Goal: Transaction & Acquisition: Purchase product/service

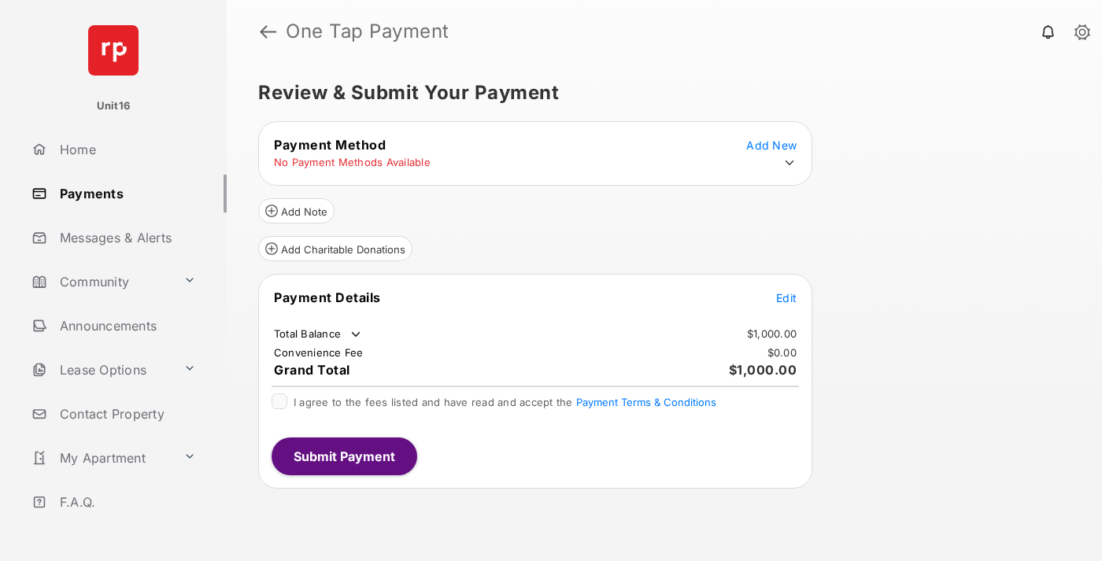
click at [786, 297] on span "Edit" at bounding box center [786, 297] width 20 height 13
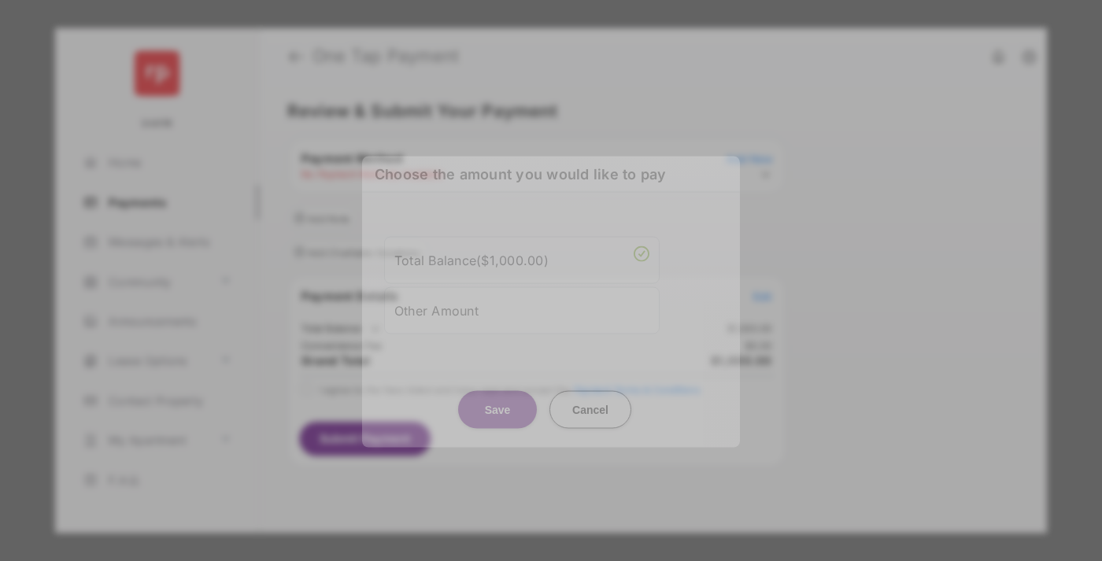
click at [522, 303] on div "Other Amount" at bounding box center [521, 310] width 255 height 27
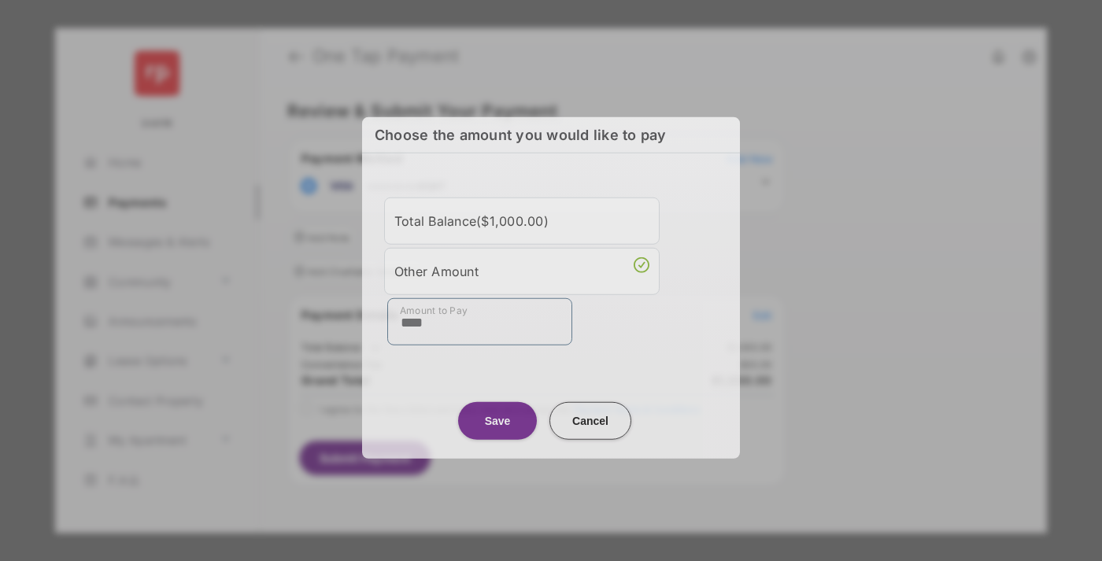
type input "****"
click at [497, 416] on button "Save" at bounding box center [497, 420] width 79 height 38
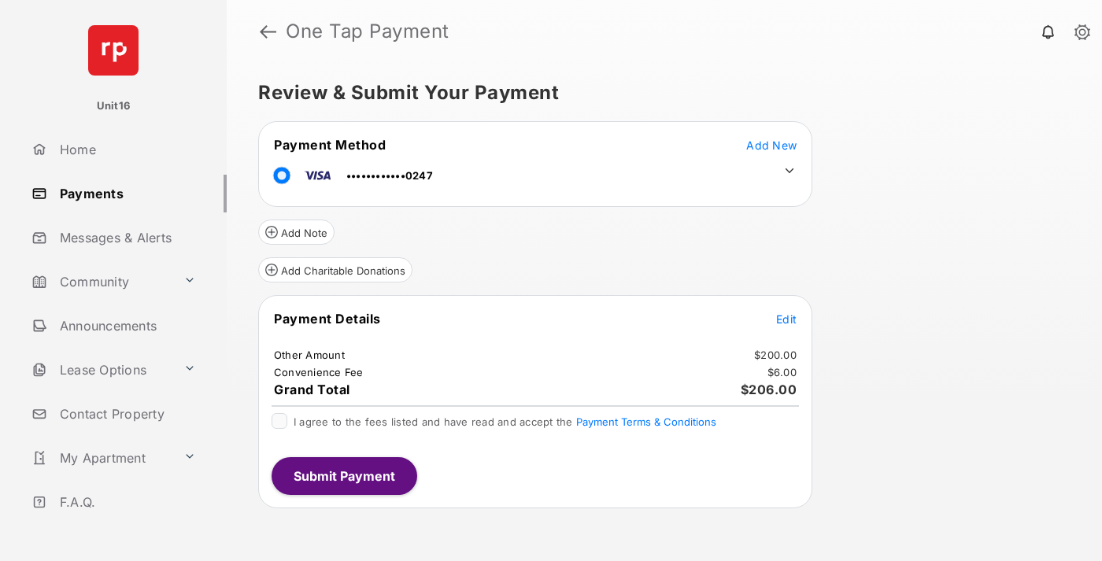
click at [789, 171] on icon at bounding box center [789, 171] width 14 height 14
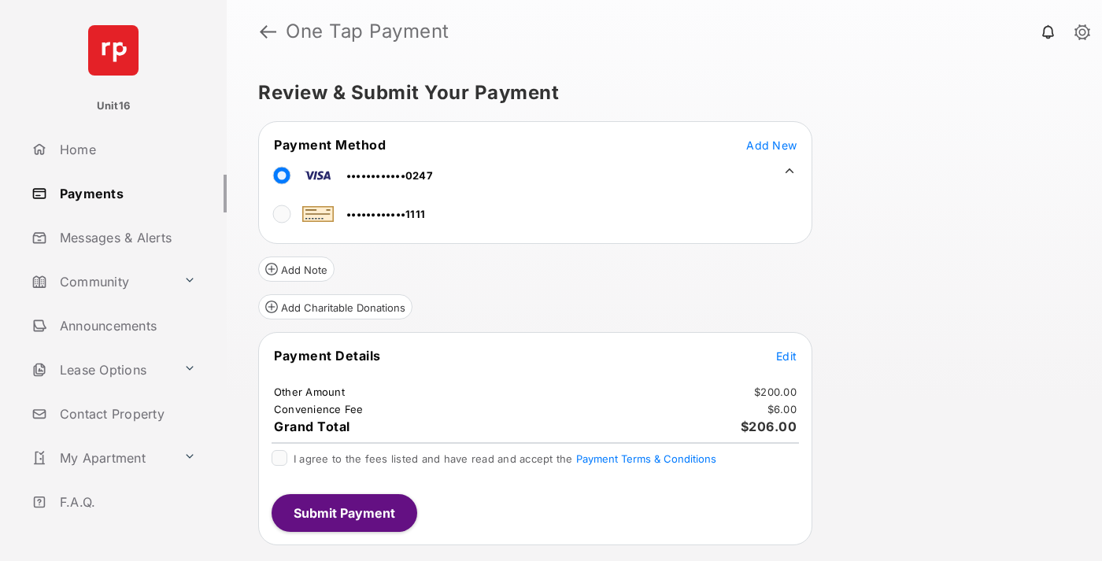
click at [786, 356] on span "Edit" at bounding box center [786, 355] width 20 height 13
click at [343, 512] on button "Submit Payment" at bounding box center [344, 513] width 146 height 38
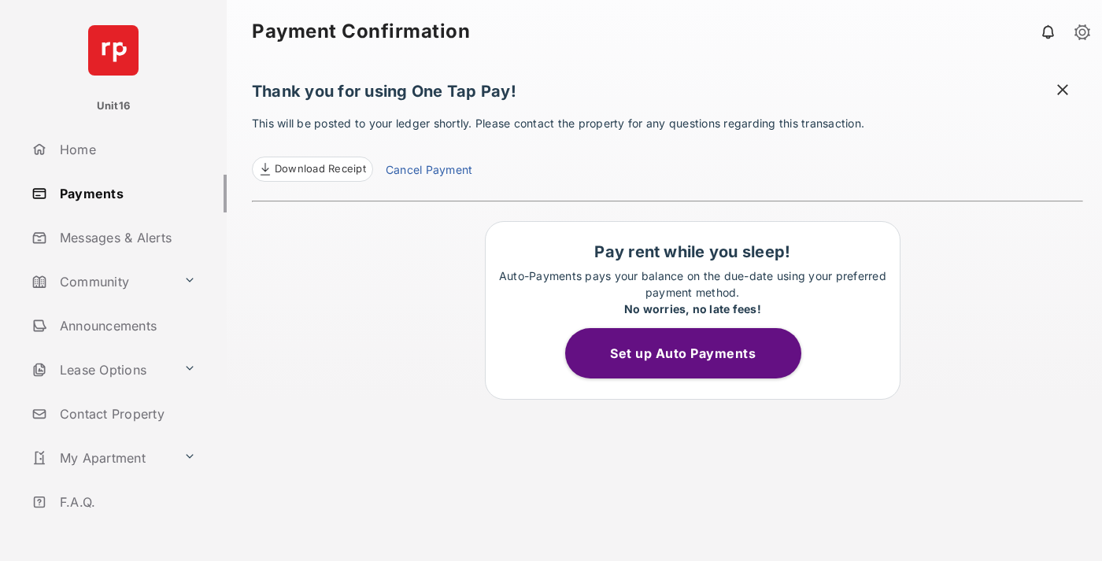
click at [428, 172] on link "Cancel Payment" at bounding box center [429, 171] width 87 height 20
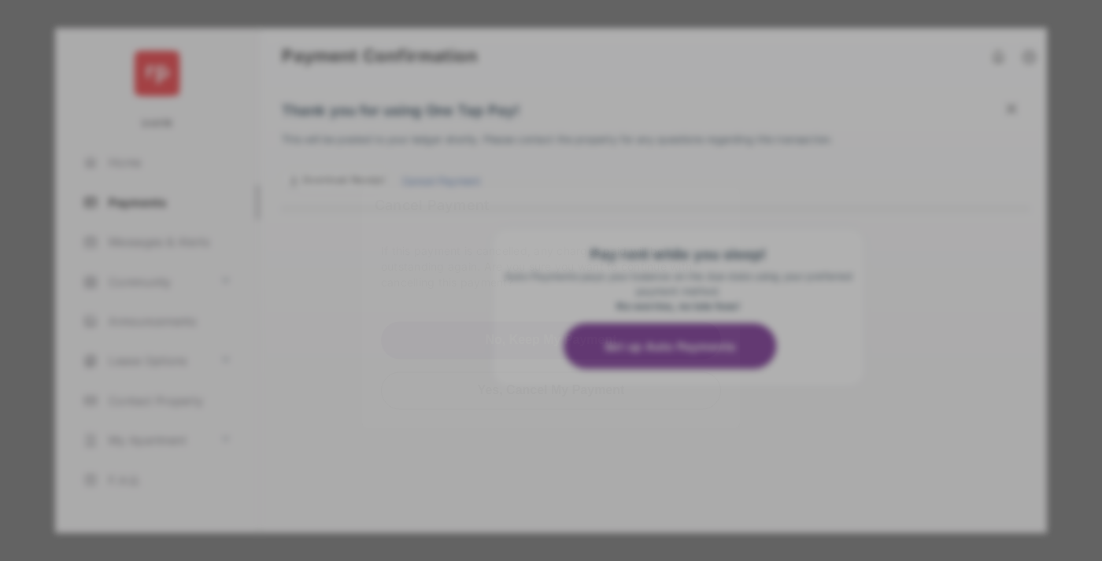
click at [551, 386] on button "Yes, Cancel My Payment" at bounding box center [551, 390] width 340 height 38
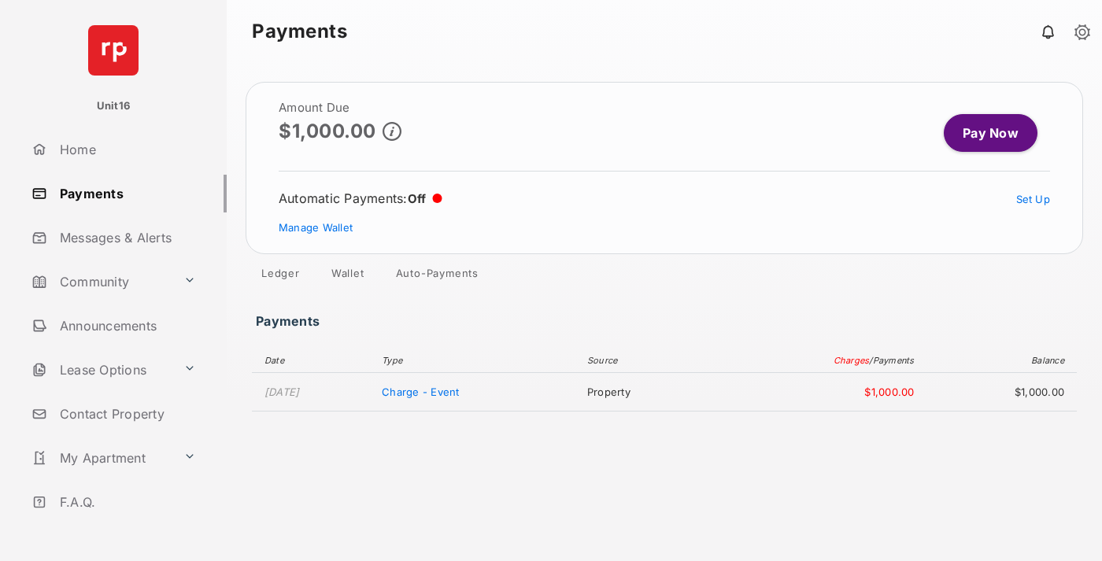
click at [316, 227] on link "Manage Wallet" at bounding box center [316, 227] width 74 height 13
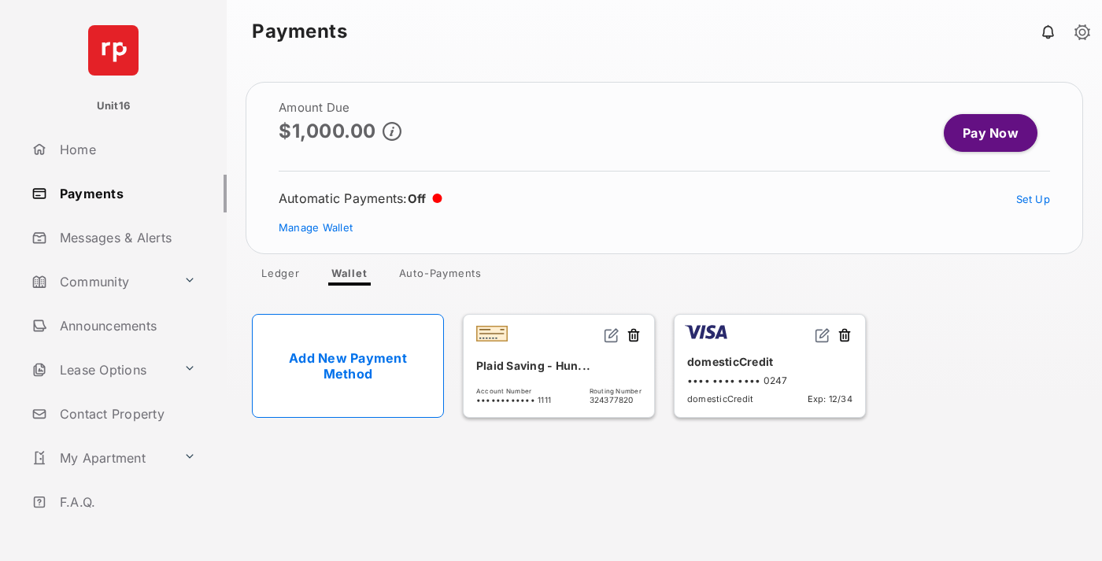
click at [844, 336] on button at bounding box center [845, 336] width 16 height 18
